Goal: Information Seeking & Learning: Find specific fact

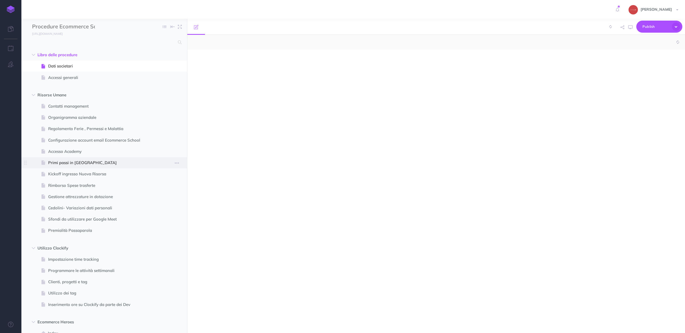
select select "null"
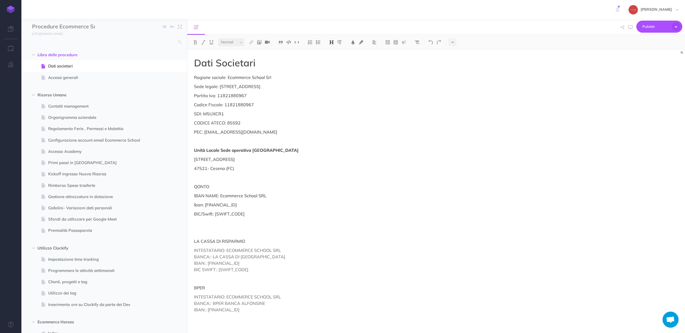
scroll to position [830, 0]
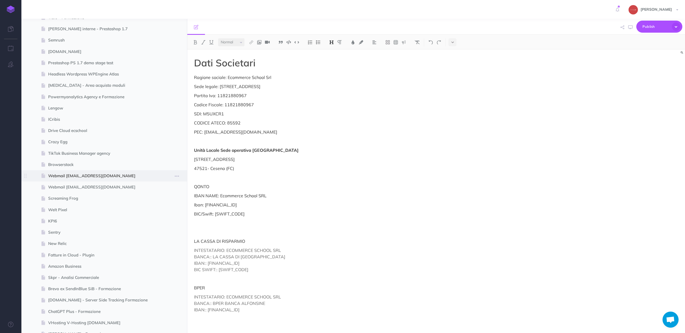
click at [89, 180] on span at bounding box center [104, 175] width 166 height 11
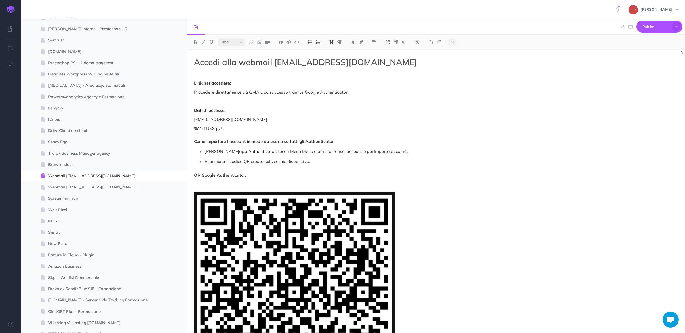
select select "null"
drag, startPoint x: 232, startPoint y: 130, endPoint x: 190, endPoint y: 131, distance: 42.0
click at [190, 131] on div "Accedi alla webmail [EMAIL_ADDRESS][DOMAIN_NAME] Link per accedere: Procedere d…" at bounding box center [361, 264] width 348 height 429
copy p "%Vq1D3Xg{z5."
click at [223, 131] on p "%Vq1D3Xg{z5. Come importare l'account in modo da usarlo su tutti gli Authentica…" at bounding box center [361, 134] width 335 height 19
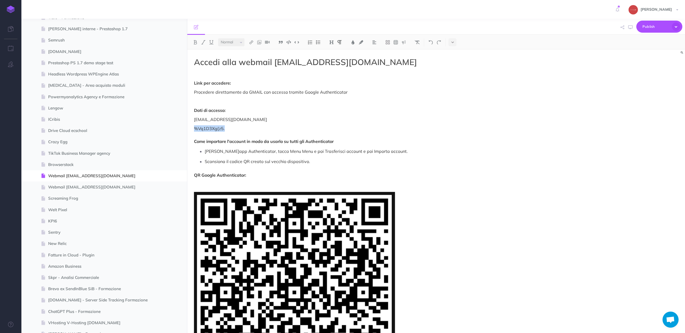
drag, startPoint x: 232, startPoint y: 129, endPoint x: 191, endPoint y: 127, distance: 41.6
click at [191, 127] on div "Accedi alla webmail [EMAIL_ADDRESS][DOMAIN_NAME] Link per accedere: Procedere d…" at bounding box center [361, 264] width 348 height 429
copy p "%Vq1D3Xg{z5."
